Goal: Task Accomplishment & Management: Manage account settings

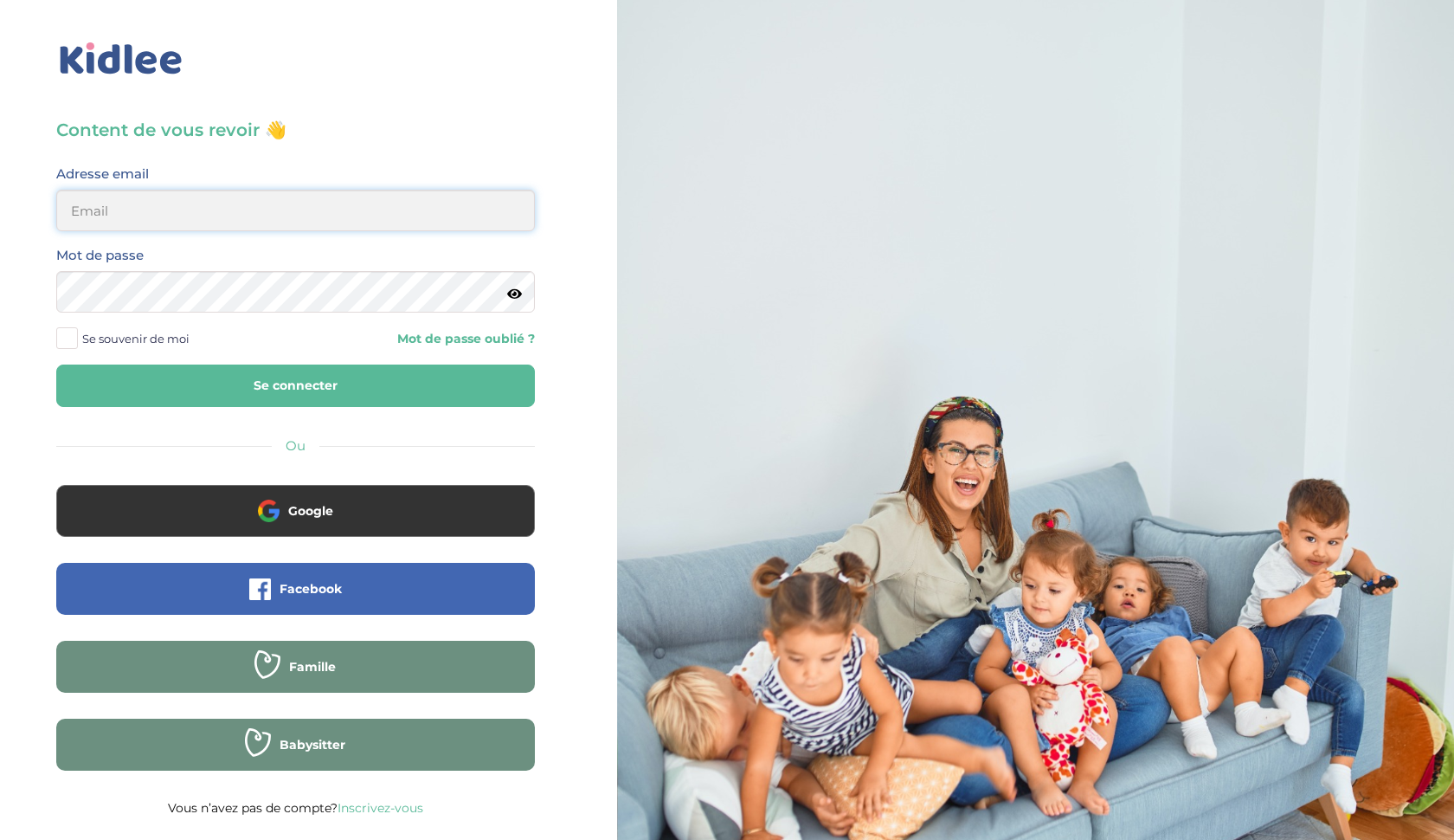
type input "[EMAIL_ADDRESS][DOMAIN_NAME]"
click at [295, 385] on button "Se connecter" at bounding box center [295, 386] width 479 height 42
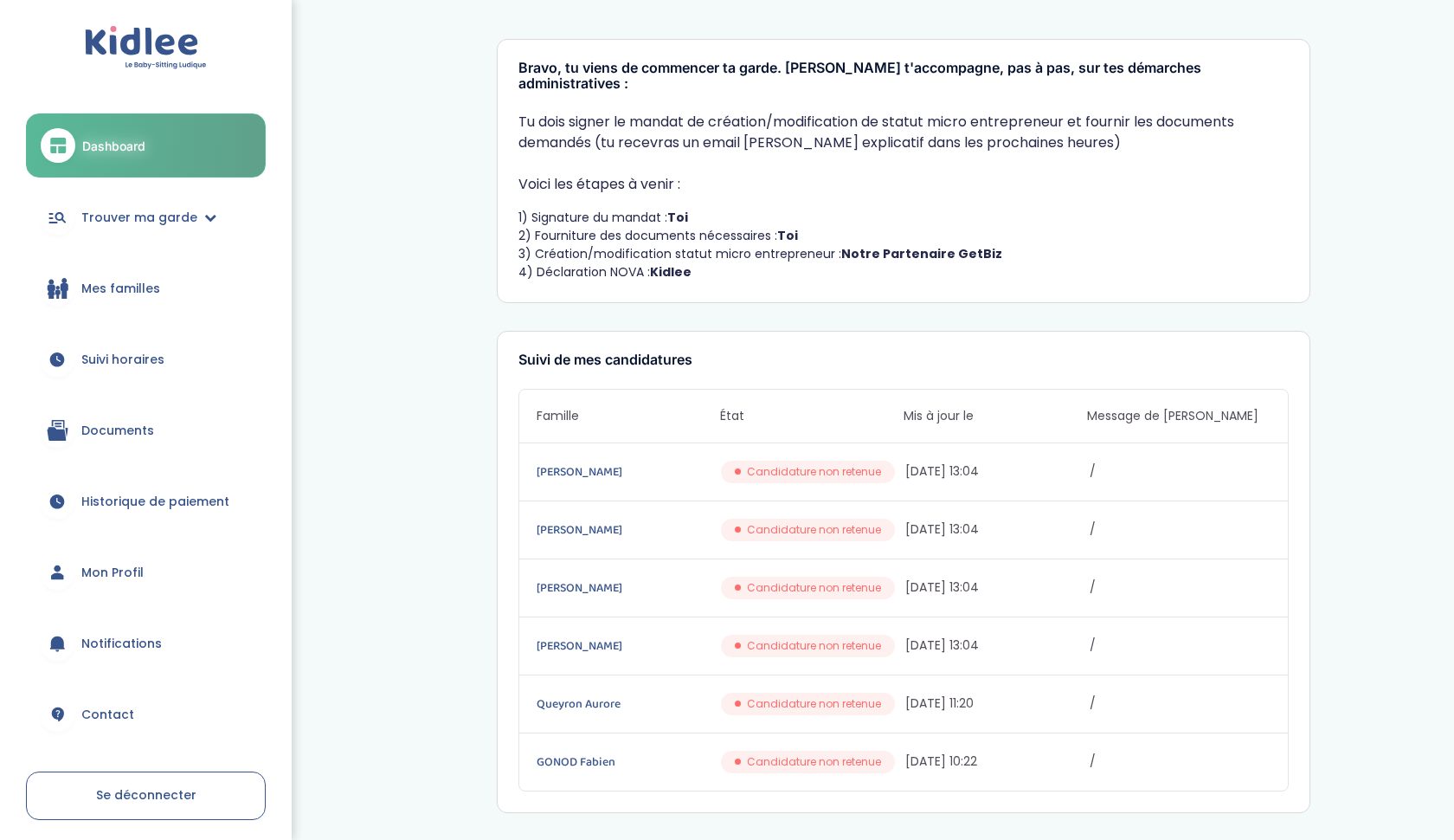
click at [196, 493] on span "Historique de paiement" at bounding box center [155, 502] width 148 height 18
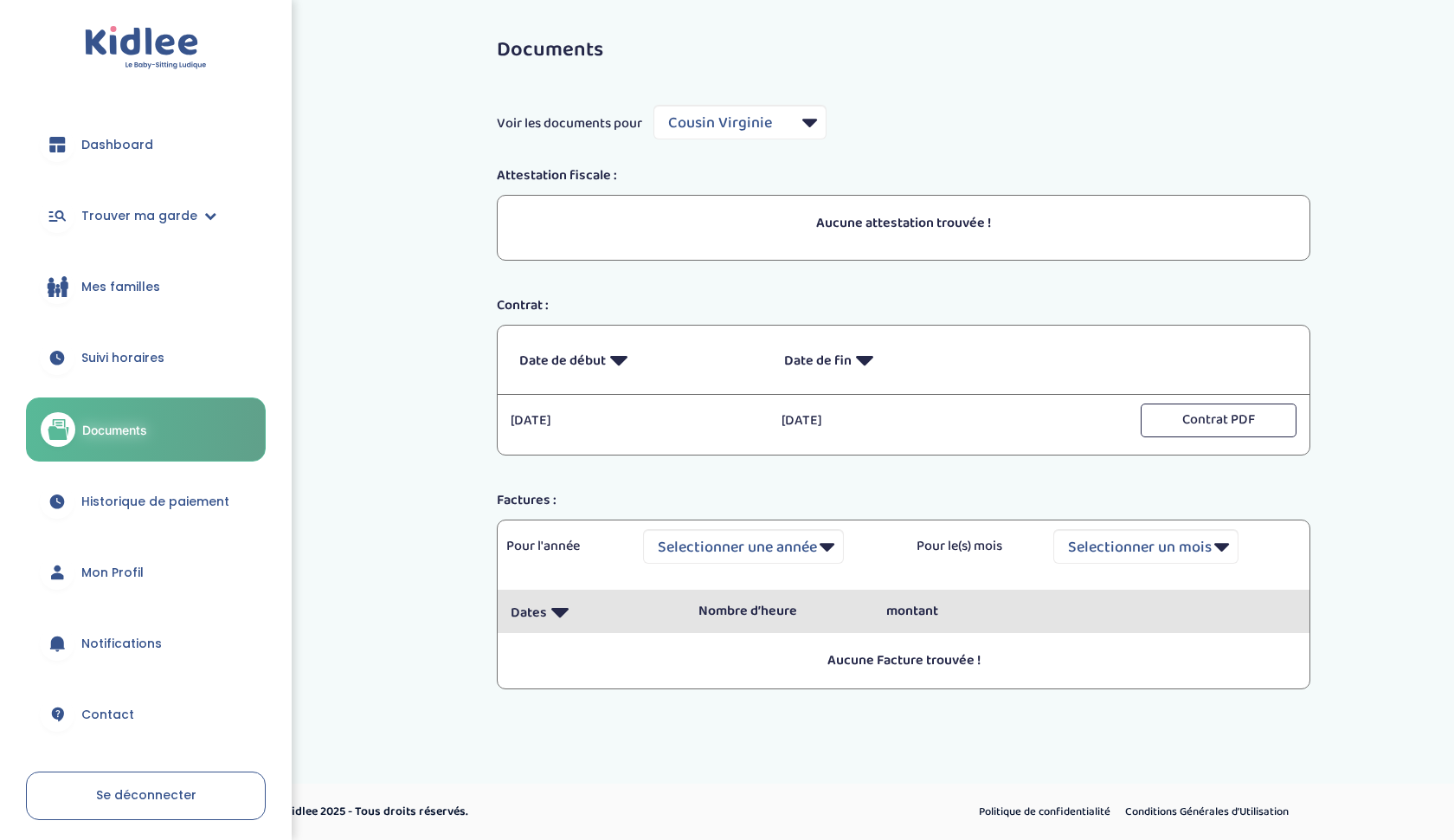
select select "7599"
click at [126, 574] on span "Mon Profil" at bounding box center [113, 572] width 63 height 18
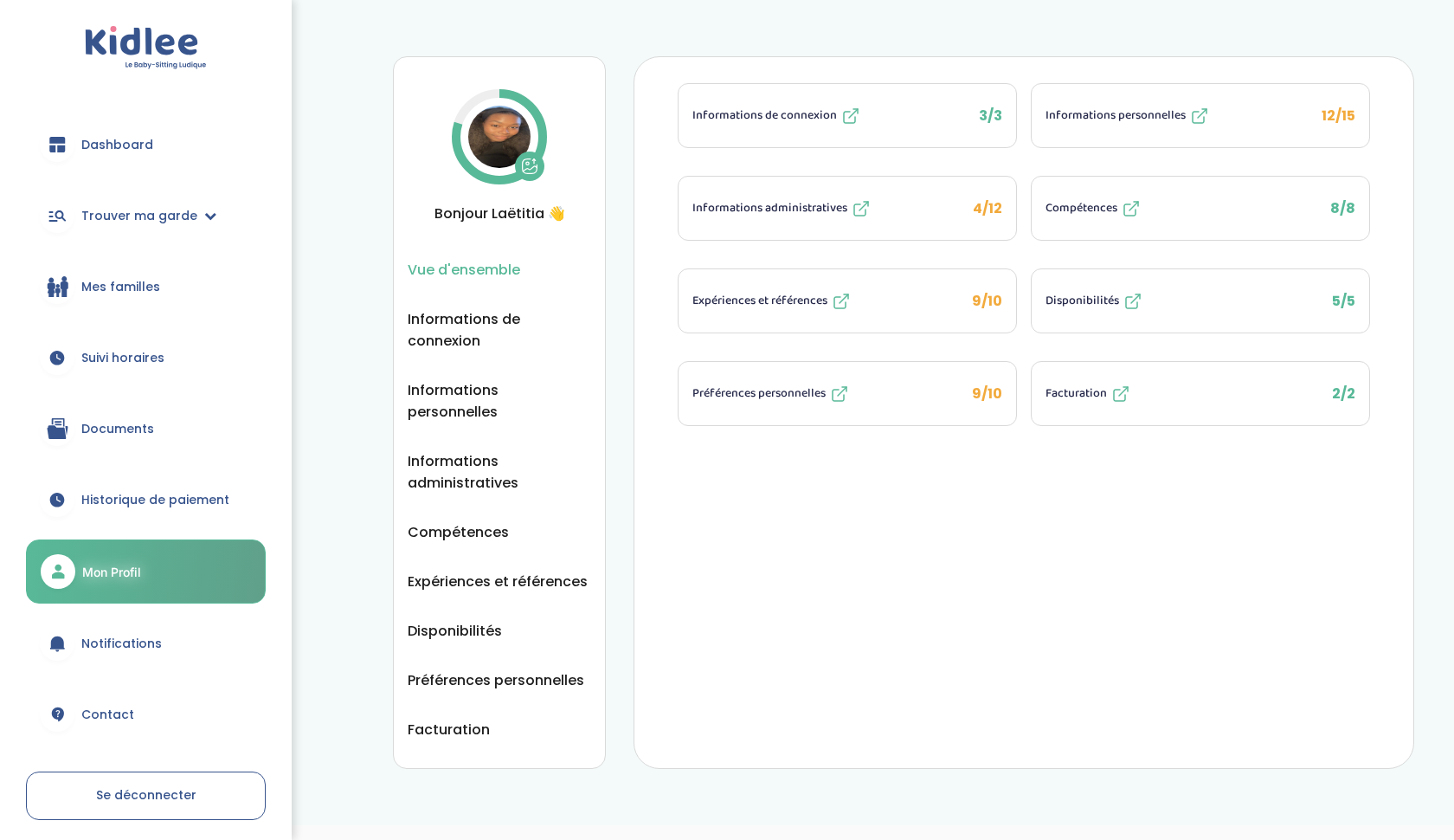
click at [849, 211] on div "Informations administratives" at bounding box center [782, 209] width 179 height 21
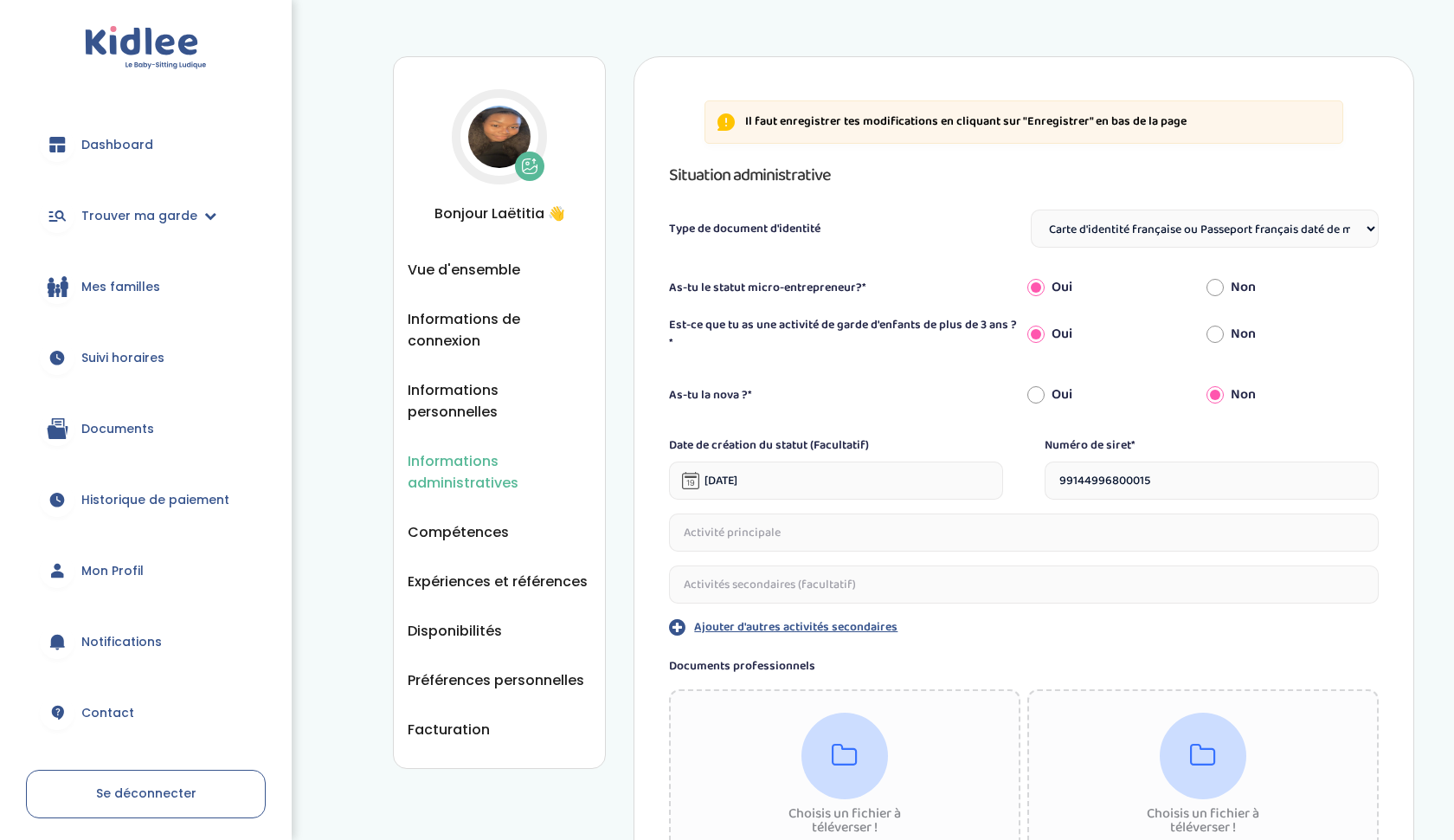
select select "Carte d'identité française ou Passeport français daté de moins de 5 ans"
click at [451, 718] on span "Facturation" at bounding box center [449, 728] width 82 height 21
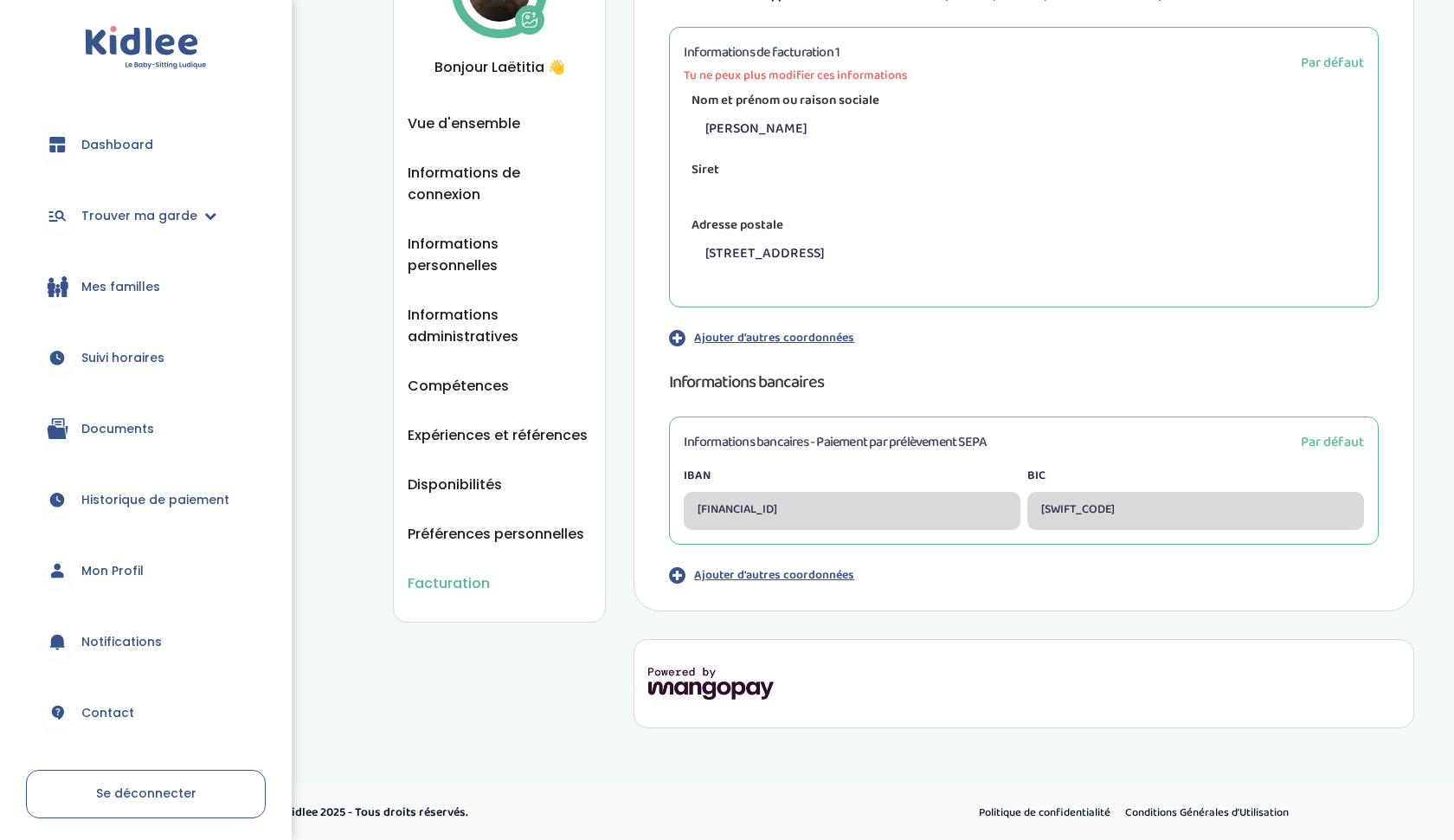
scroll to position [146, 0]
click at [498, 133] on span "Vue d'ensemble" at bounding box center [464, 124] width 113 height 21
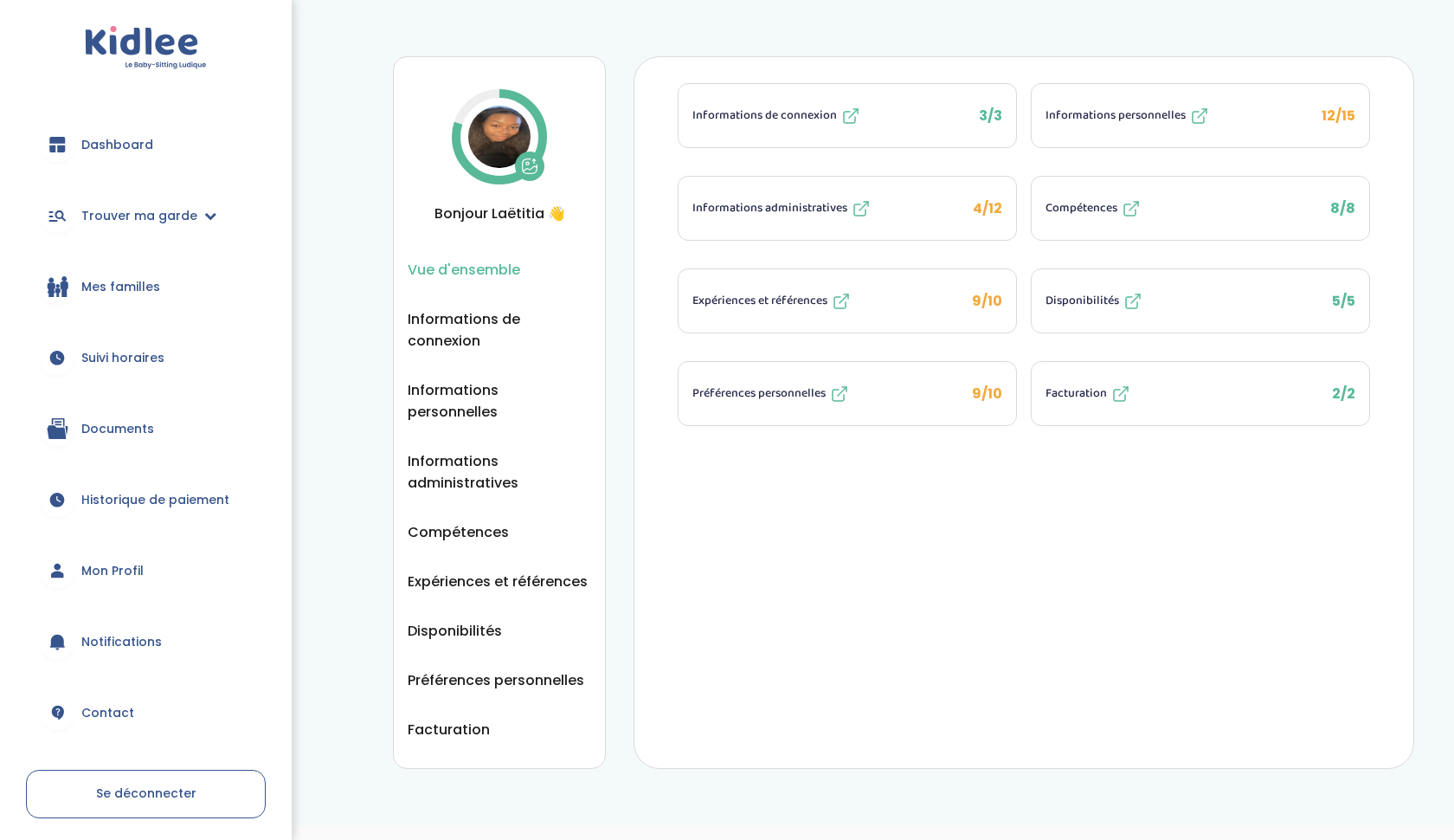
click at [843, 210] on span "Informations administratives" at bounding box center [770, 209] width 155 height 18
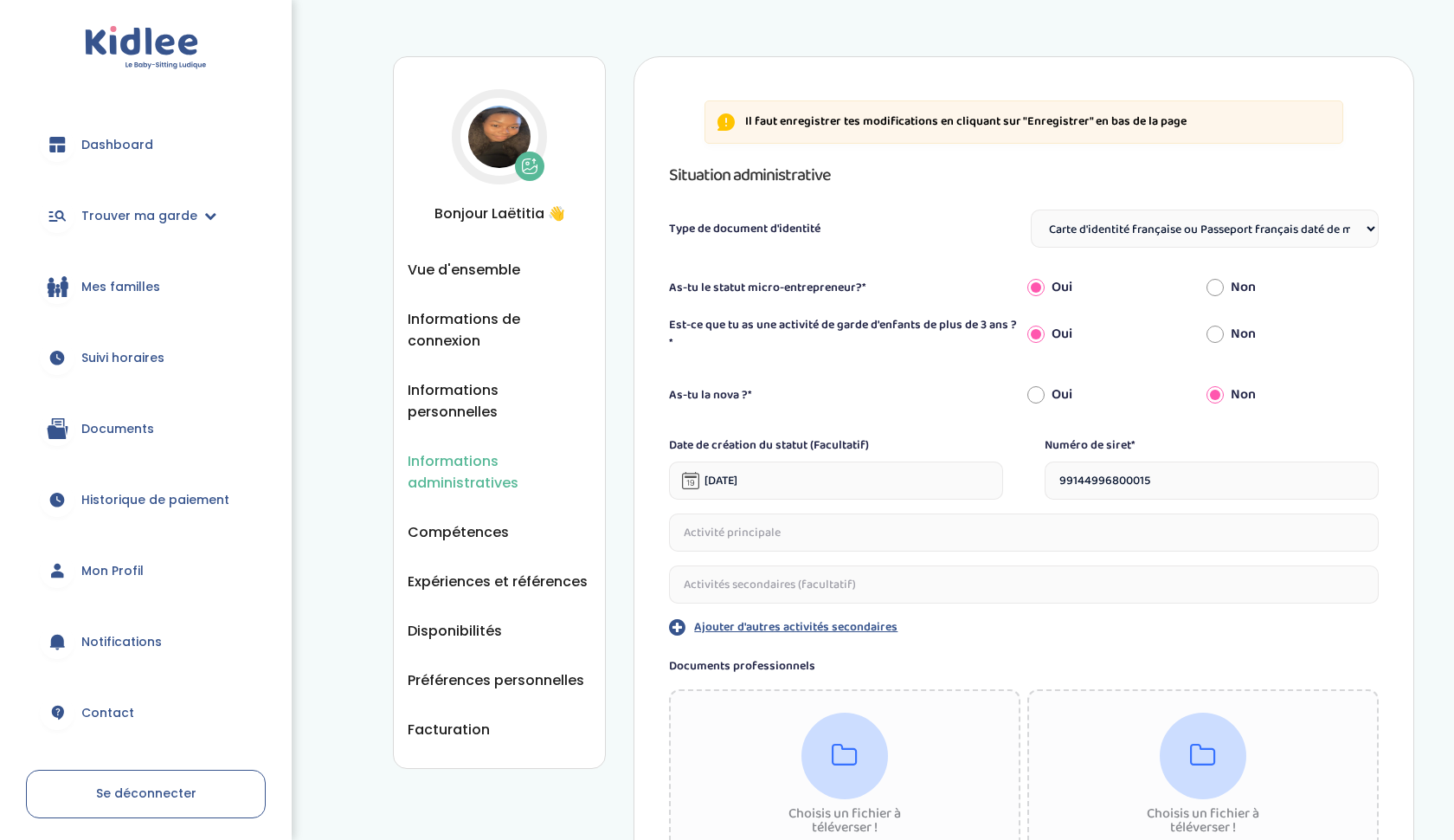
select select "Carte d'identité française ou Passeport français daté de moins de 5 ans"
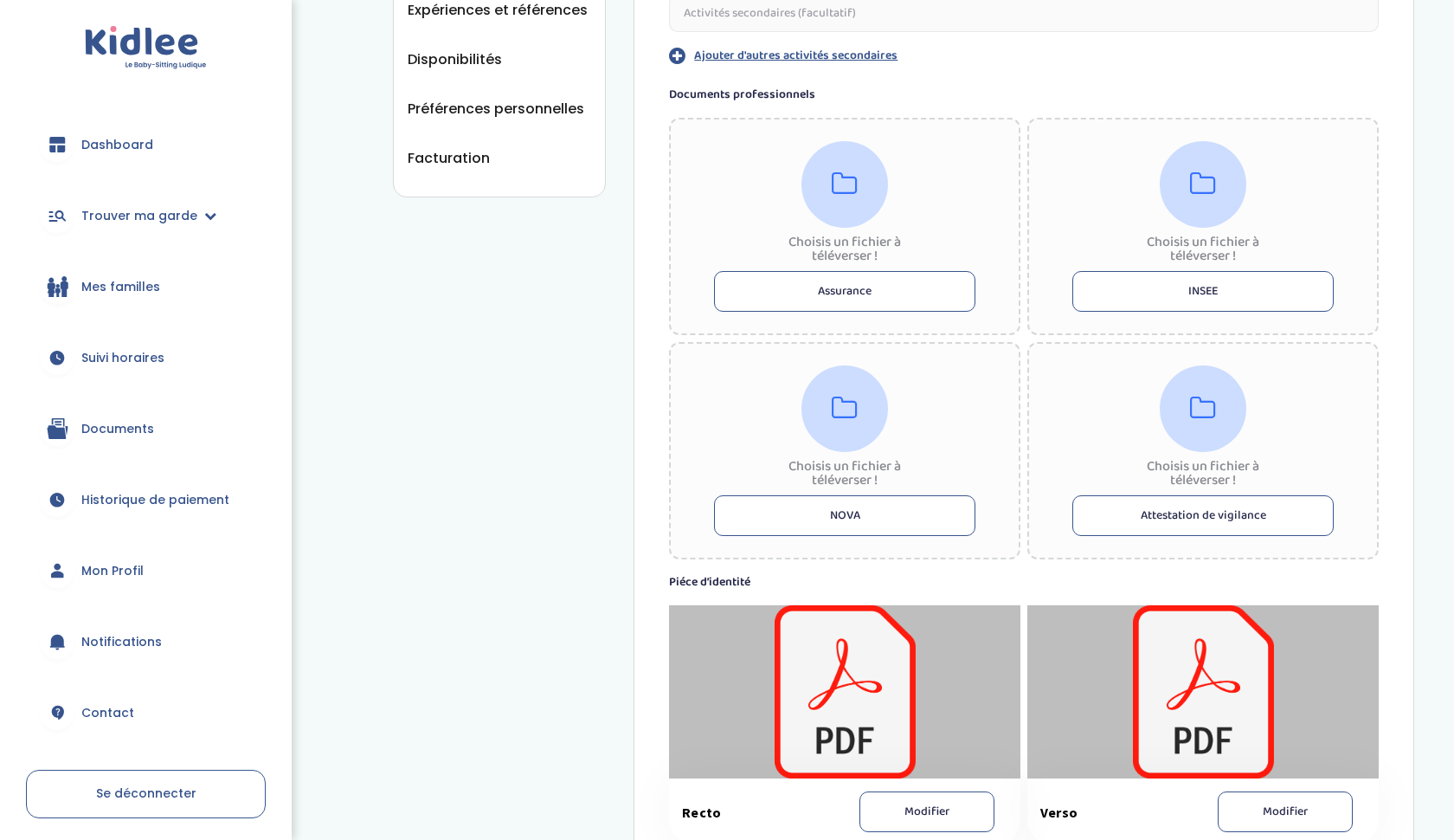
scroll to position [570, 0]
click at [821, 284] on button "Assurance" at bounding box center [845, 292] width 261 height 41
click at [132, 278] on span "Mes familles" at bounding box center [120, 287] width 78 height 18
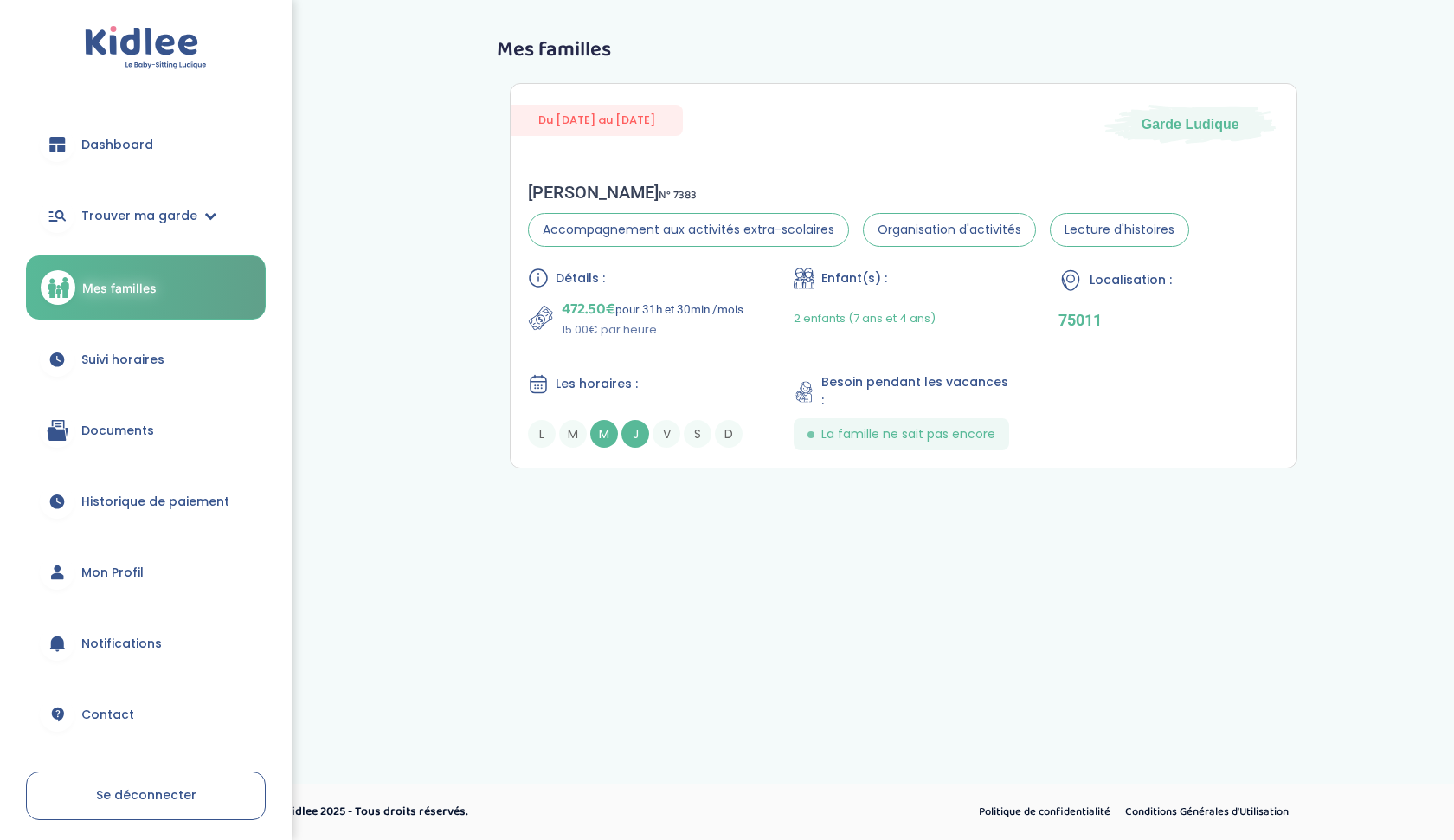
click at [112, 356] on span "Suivi horaires" at bounding box center [123, 360] width 83 height 18
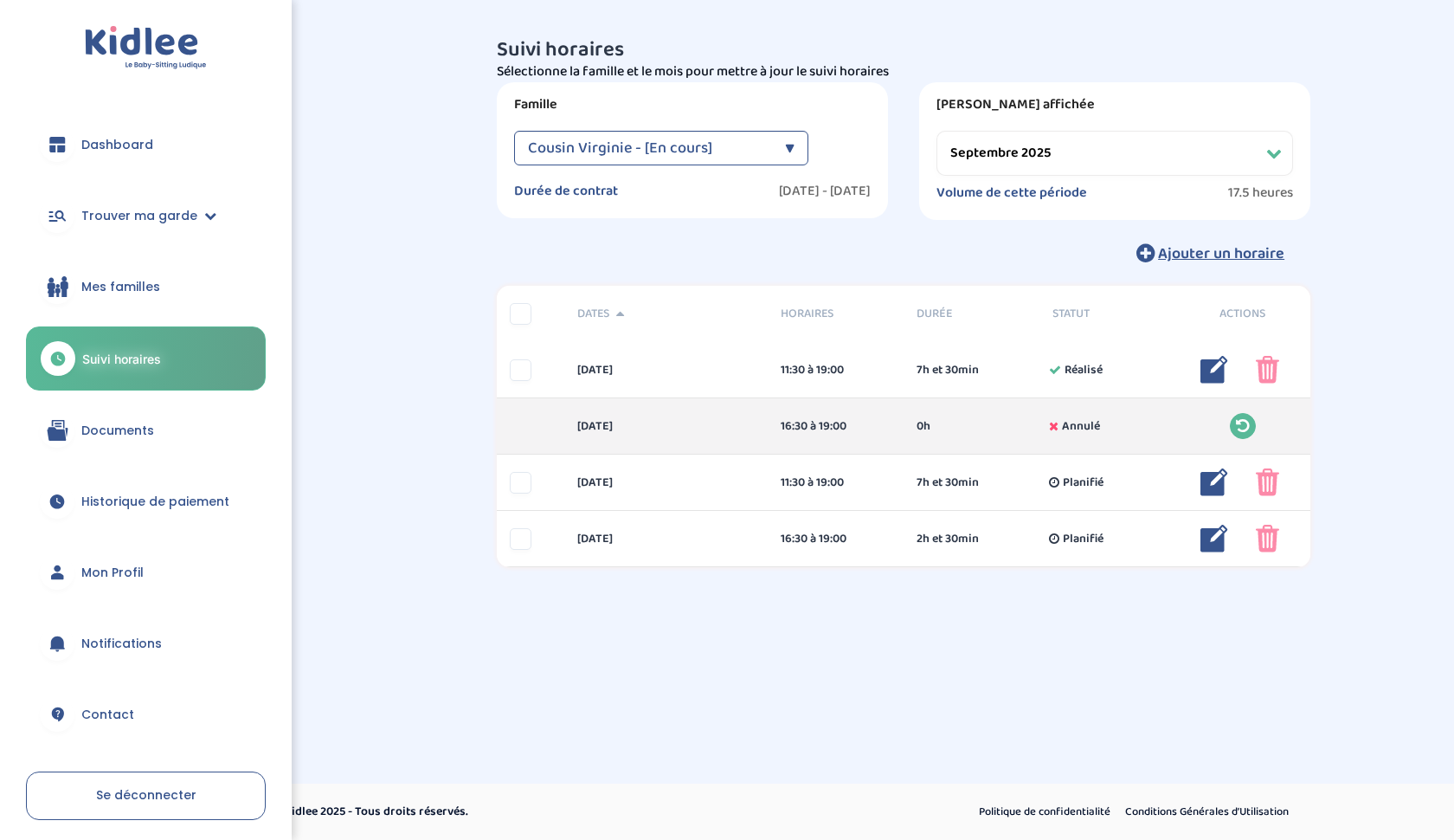
click at [1145, 163] on select "Filtrer par mois septembre 2025 octobre 2025 novembre 2025 décembre 2025 janvie…" at bounding box center [1115, 153] width 356 height 45
select select "octobre 2025"
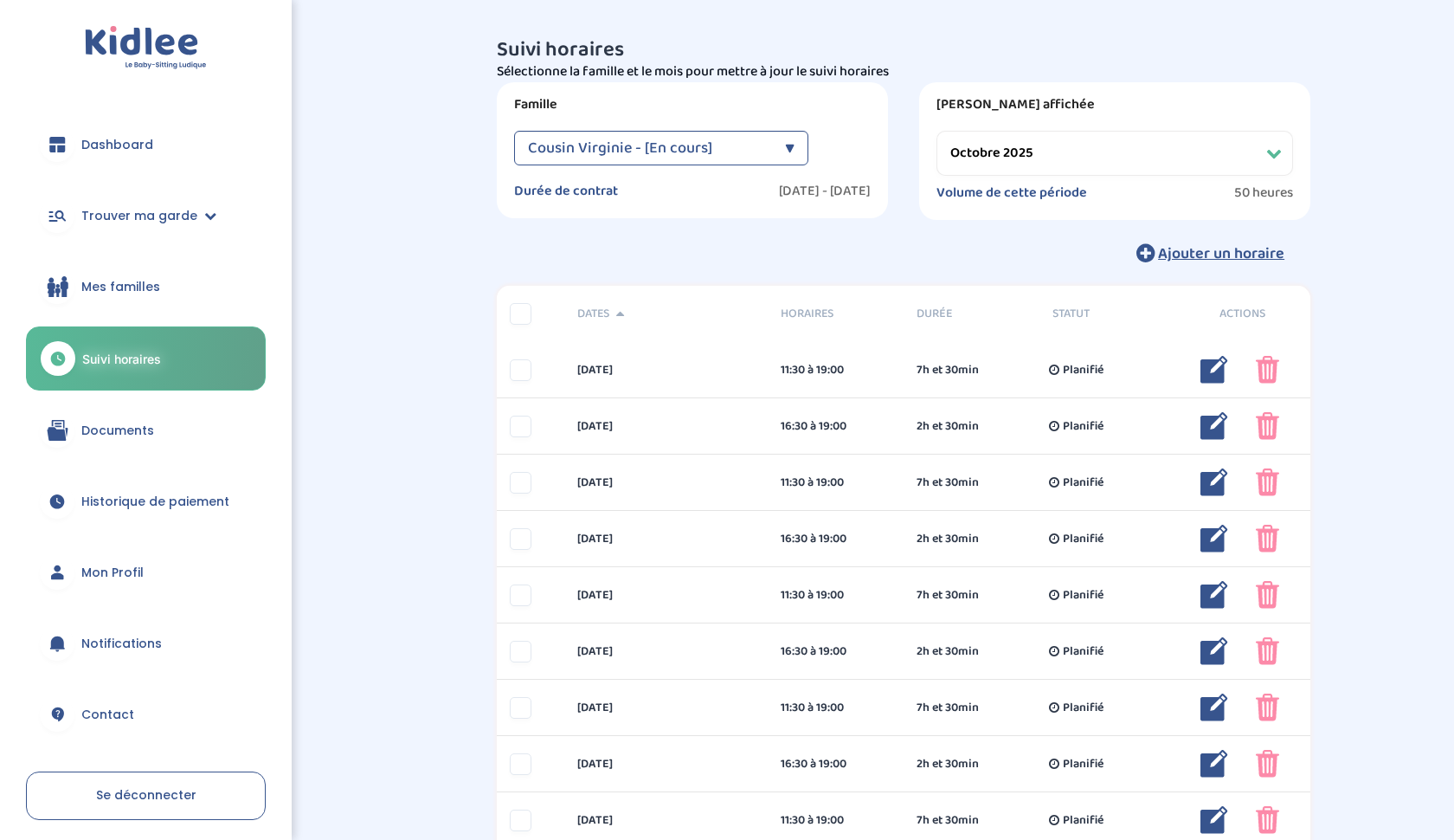
click at [117, 586] on link "Mon Profil" at bounding box center [146, 572] width 240 height 63
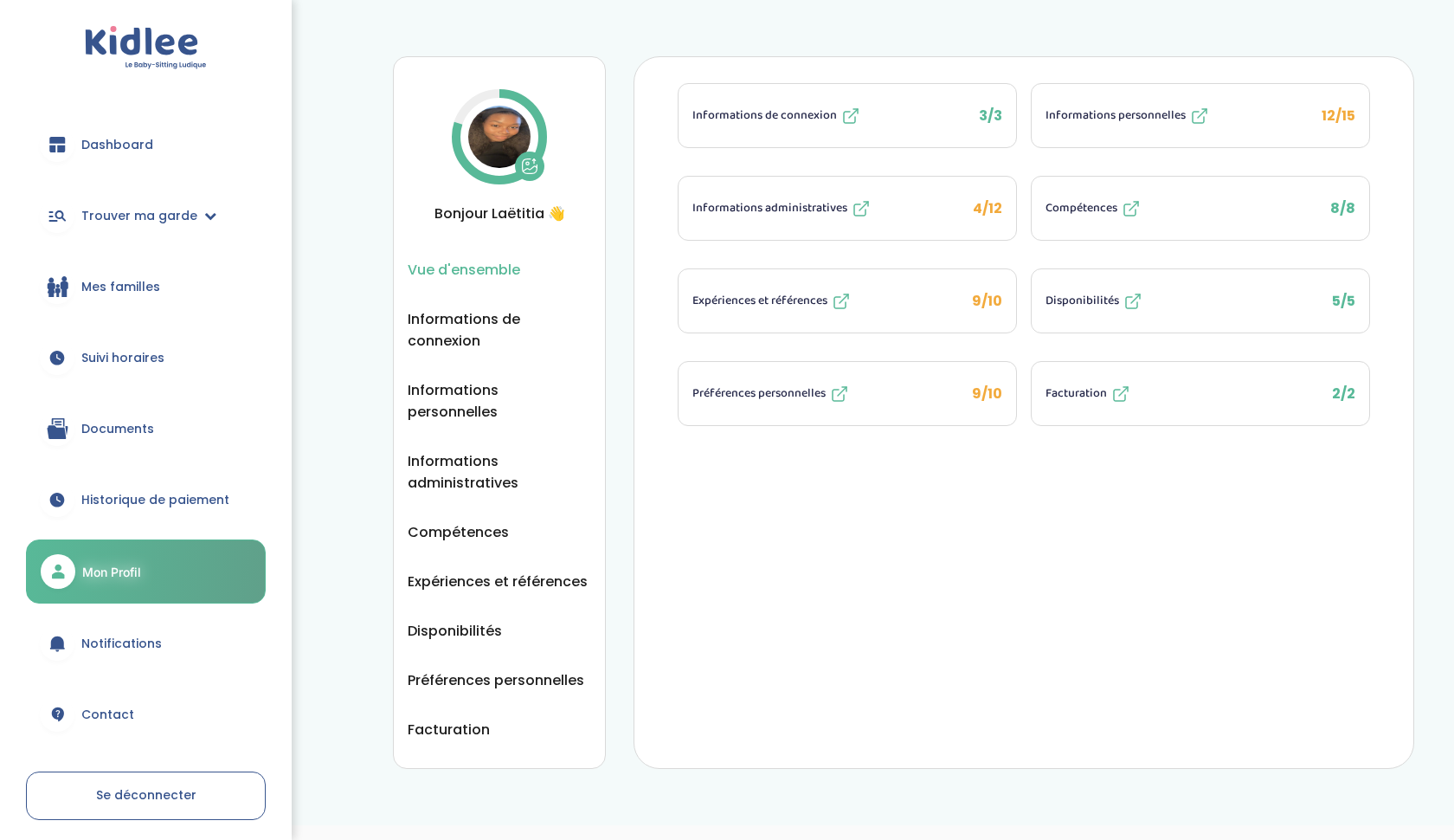
click at [993, 196] on button "Informations administratives 4/12" at bounding box center [847, 208] width 338 height 63
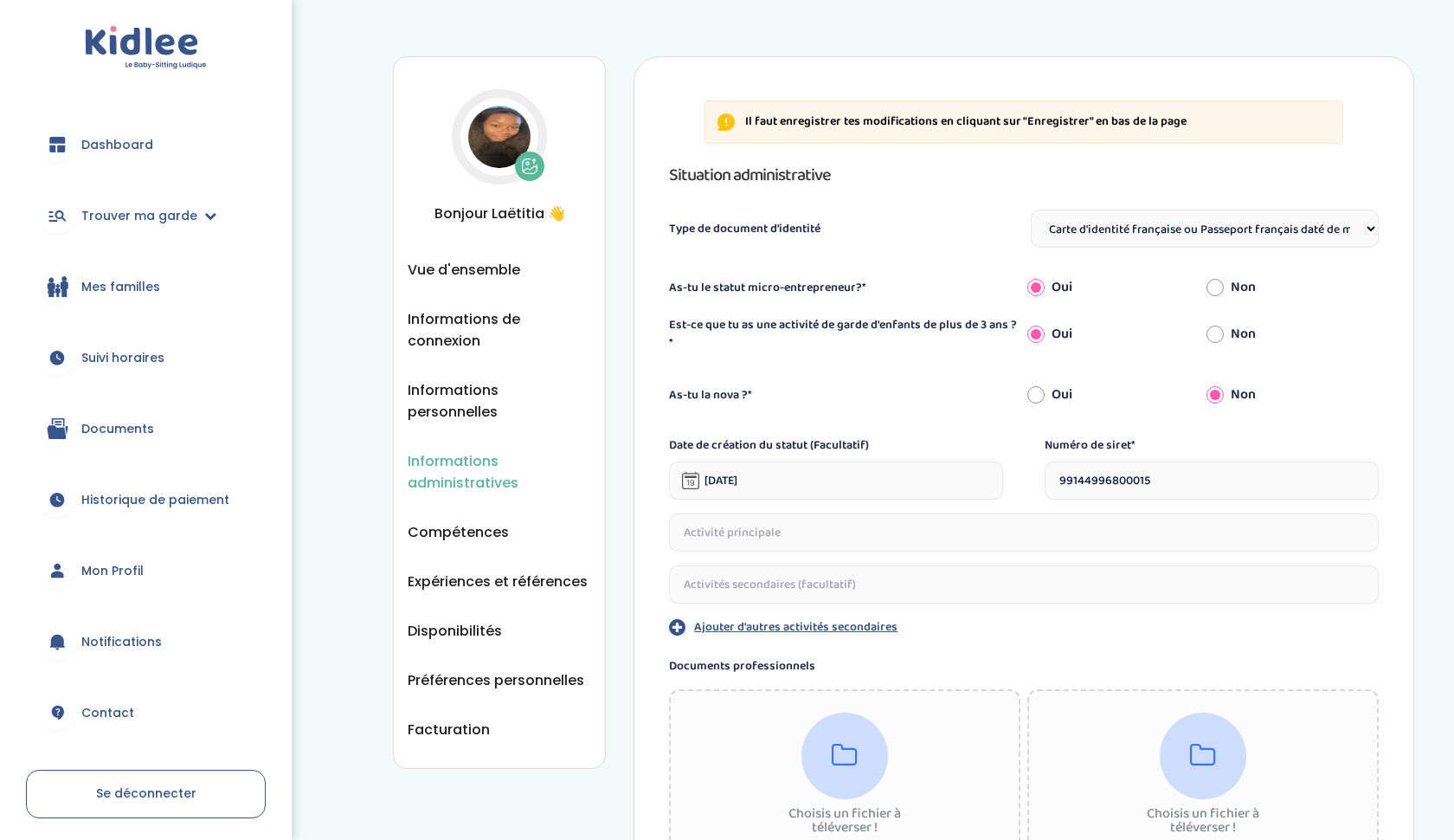
select select "Carte d'identité française ou Passeport français daté de moins de 5 ans"
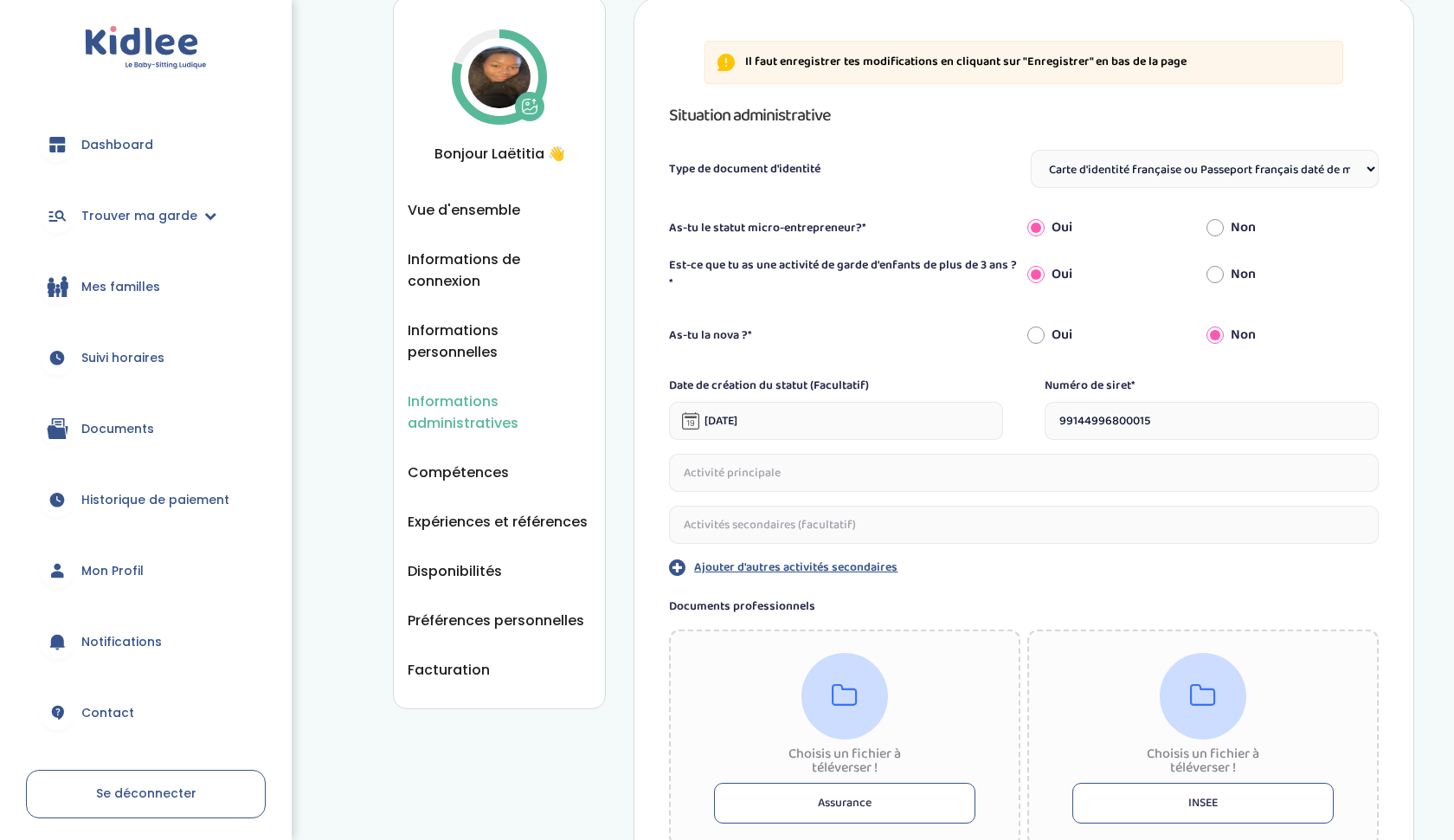
click at [138, 366] on span "Suivi horaires" at bounding box center [123, 358] width 83 height 18
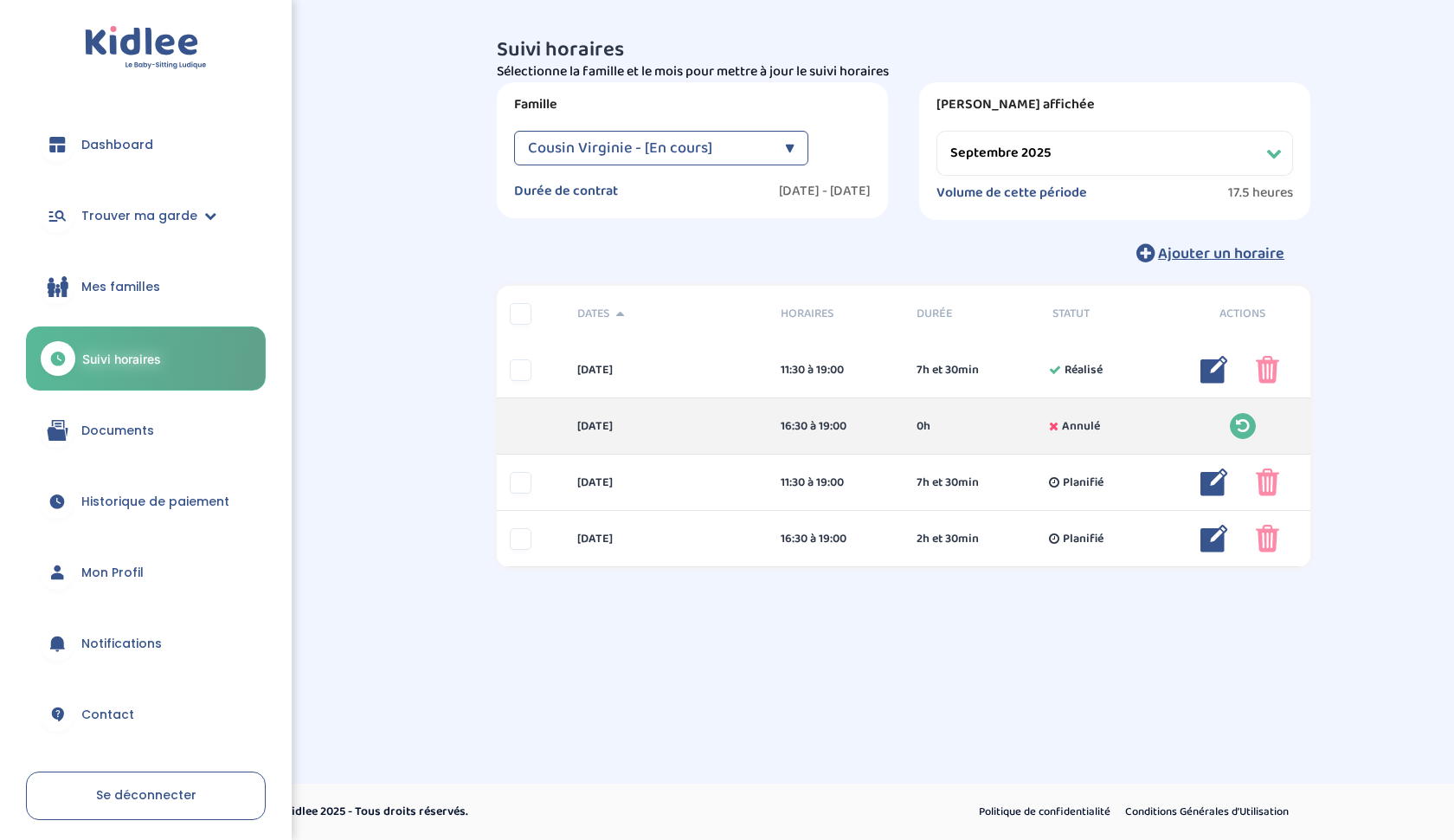
select select "octobre 2025"
